Goal: Transaction & Acquisition: Purchase product/service

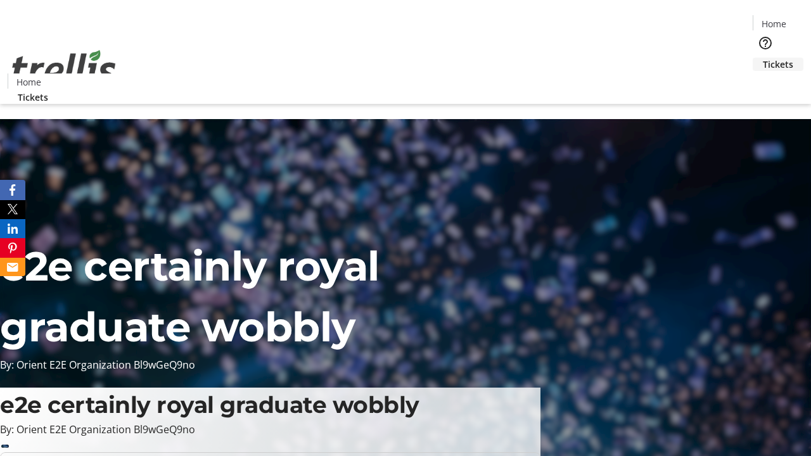
click at [762, 58] on span "Tickets" at bounding box center [777, 64] width 30 height 13
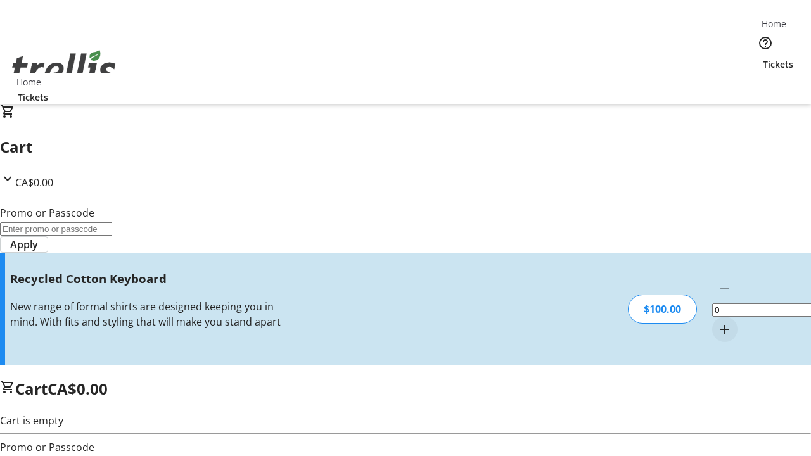
click at [717, 322] on mat-icon "Increment by one" at bounding box center [724, 329] width 15 height 15
type input "1"
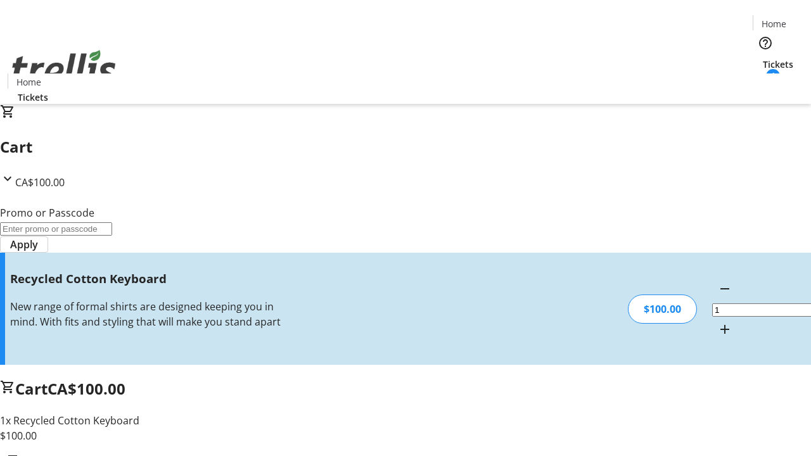
type input "FREE"
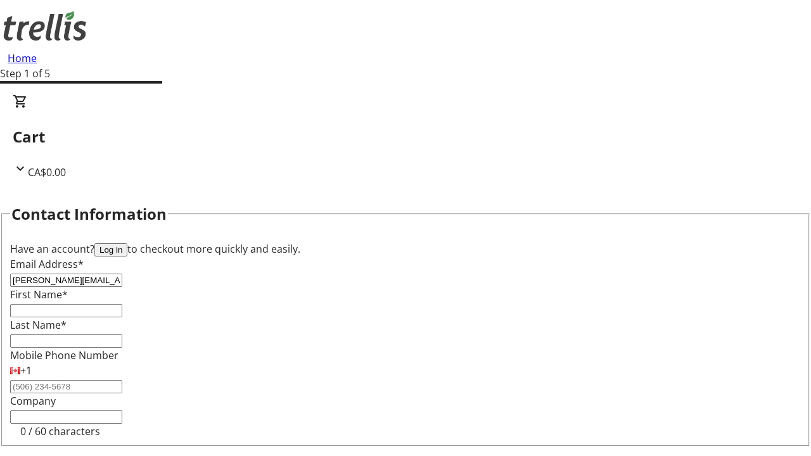
type input "[PERSON_NAME][EMAIL_ADDRESS][DOMAIN_NAME]"
type input "[PERSON_NAME]"
